Goal: Find specific page/section: Find specific page/section

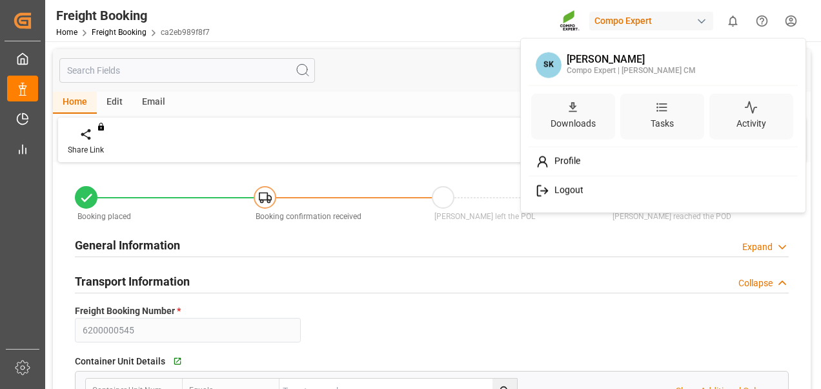
click at [786, 22] on html "Created by potrace 1.15, written by Peter Selinger 2001-2017 Created by potrace…" at bounding box center [410, 194] width 821 height 389
click at [540, 192] on icon at bounding box center [543, 190] width 14 height 14
